Goal: Information Seeking & Learning: Learn about a topic

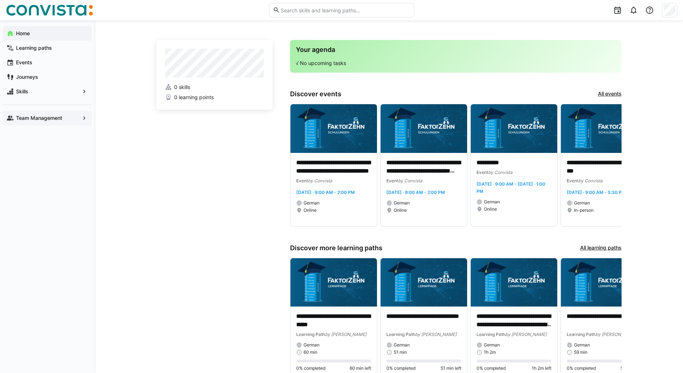
click at [85, 118] on eds-icon at bounding box center [84, 118] width 7 height 7
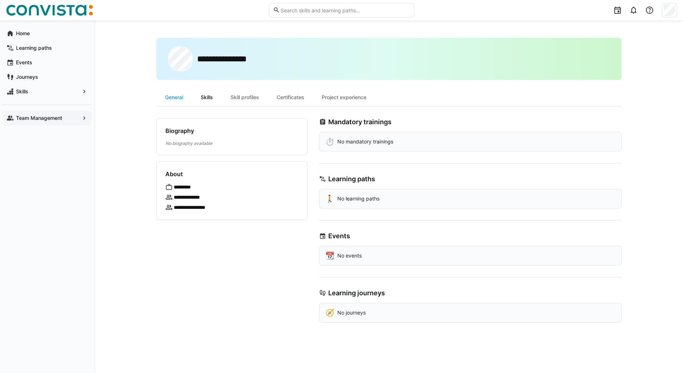
click at [212, 99] on div "Skills" at bounding box center [207, 97] width 30 height 17
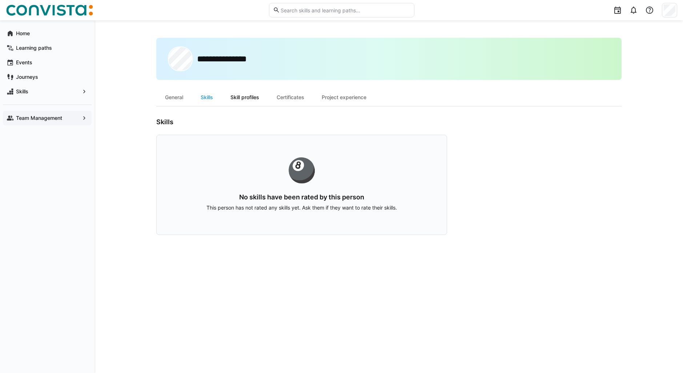
click at [252, 96] on div "Skill profiles" at bounding box center [245, 97] width 46 height 17
click at [289, 99] on div "Certificates" at bounding box center [290, 97] width 45 height 17
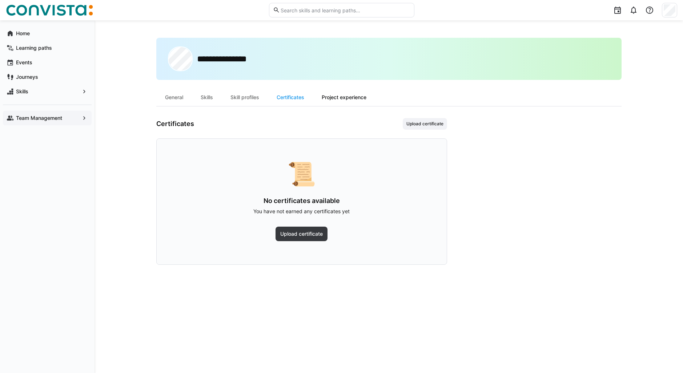
click at [337, 100] on div "Project experience" at bounding box center [344, 97] width 62 height 17
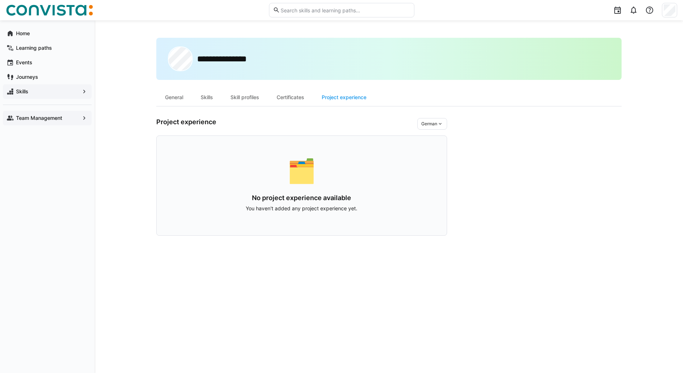
click at [0, 0] on app-navigation-label "Skills" at bounding box center [0, 0] width 0 height 0
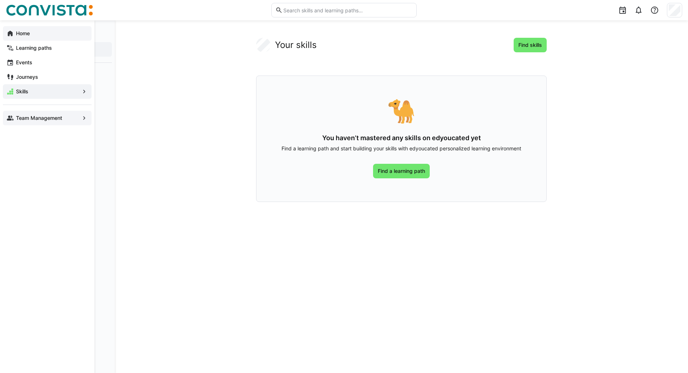
click at [0, 0] on app-navigation-label "Home" at bounding box center [0, 0] width 0 height 0
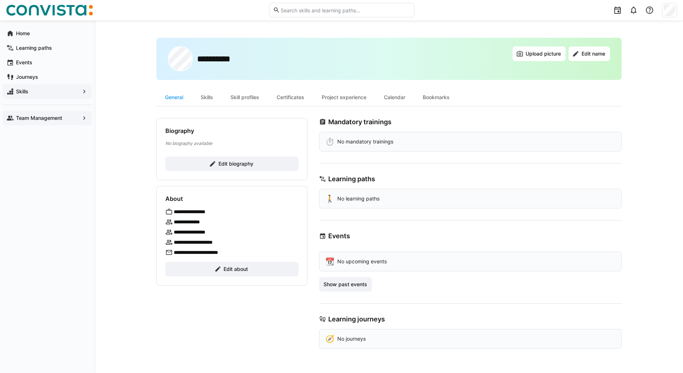
click at [211, 243] on p "**********" at bounding box center [201, 242] width 54 height 7
click at [208, 100] on div "Skills" at bounding box center [207, 97] width 30 height 17
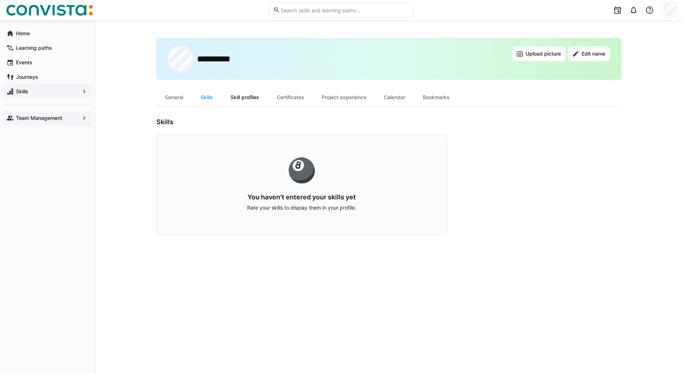
click at [241, 100] on div "Skill profiles" at bounding box center [245, 97] width 46 height 17
click at [179, 99] on div "General" at bounding box center [174, 97] width 36 height 17
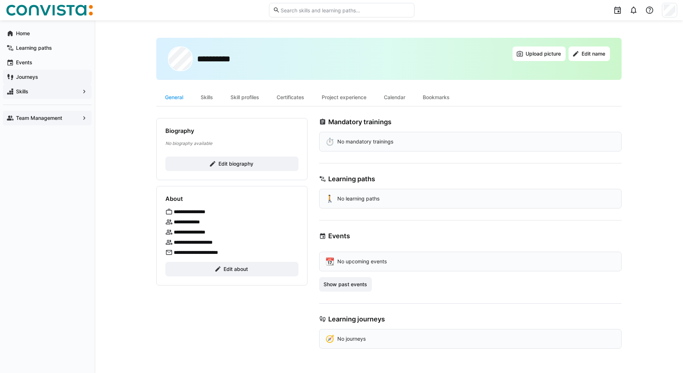
click at [0, 0] on app-navigation-label "Journeys" at bounding box center [0, 0] width 0 height 0
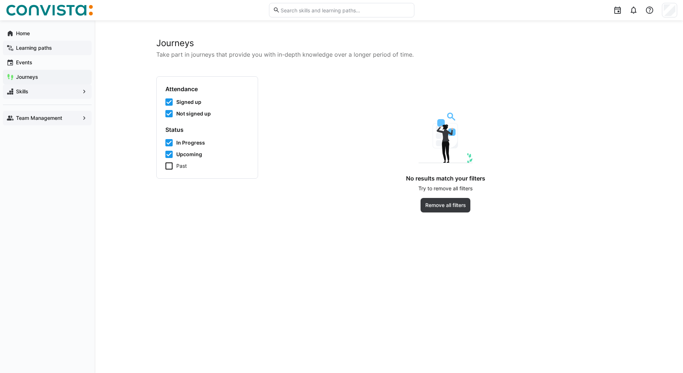
click at [0, 0] on app-navigation-label "Learning paths" at bounding box center [0, 0] width 0 height 0
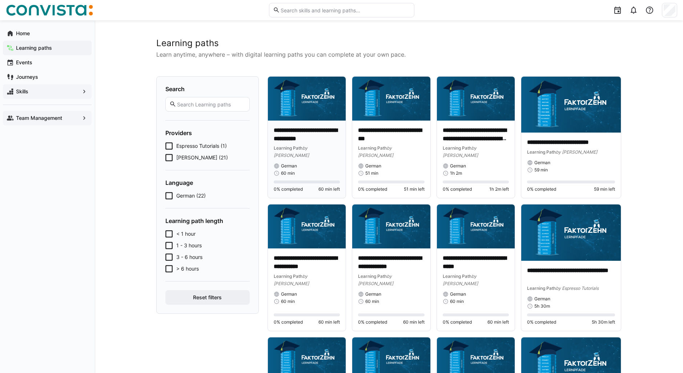
click at [315, 99] on img at bounding box center [307, 99] width 78 height 44
click at [0, 0] on app-navigation-label "Home" at bounding box center [0, 0] width 0 height 0
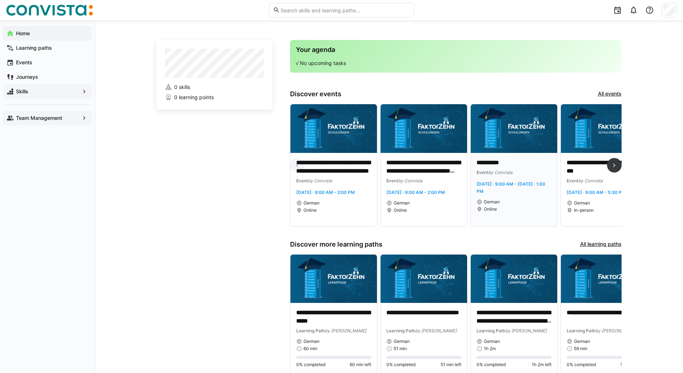
click at [495, 162] on p "**********" at bounding box center [514, 163] width 75 height 8
